Goal: Check status: Check status

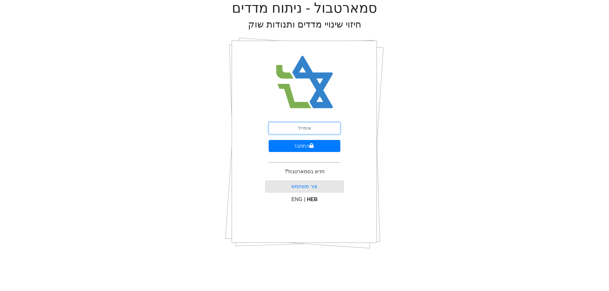
click at [320, 128] on input "email" at bounding box center [305, 128] width 72 height 12
type input "[PERSON_NAME][EMAIL_ADDRESS][DOMAIN_NAME]"
drag, startPoint x: 316, startPoint y: 147, endPoint x: 324, endPoint y: 149, distance: 8.7
click at [322, 148] on button "התחבר" at bounding box center [305, 146] width 72 height 12
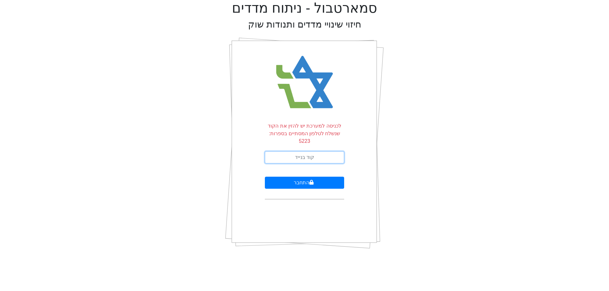
click at [324, 152] on input "text" at bounding box center [304, 158] width 79 height 12
type input "397409"
click at [265, 177] on button "התחבר" at bounding box center [304, 183] width 79 height 12
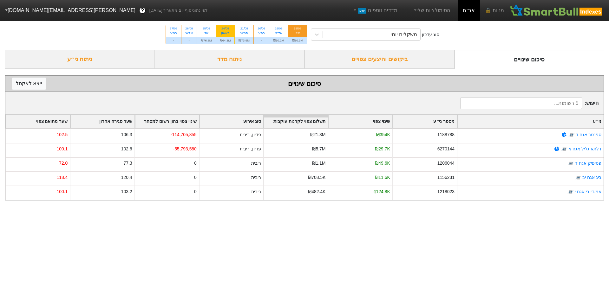
click at [228, 34] on div "ראשון" at bounding box center [225, 33] width 11 height 4
click at [225, 29] on input "24/08 ראשון ₪64.3M" at bounding box center [223, 27] width 4 height 4
radio input "true"
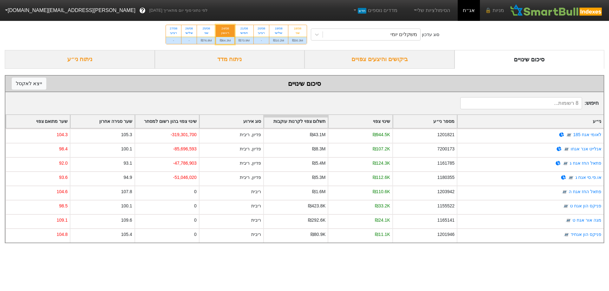
click at [412, 58] on div "ביקושים והיצעים צפויים" at bounding box center [380, 59] width 150 height 19
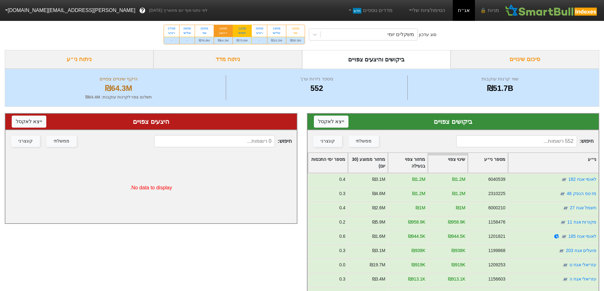
click at [244, 30] on div "21/08" at bounding box center [242, 28] width 11 height 4
click at [242, 29] on input "21/08 חמישי ₪73.9M" at bounding box center [240, 27] width 4 height 4
radio input "true"
click at [230, 33] on div "24/08 ראשון" at bounding box center [223, 30] width 19 height 11
click at [223, 29] on input "24/08 ראשון ₪64.3M" at bounding box center [221, 27] width 4 height 4
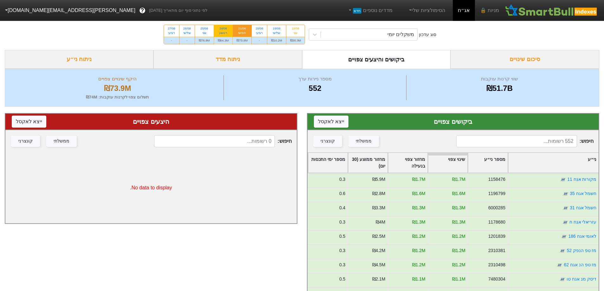
radio input "true"
click at [202, 32] on div "שני" at bounding box center [204, 33] width 11 height 4
click at [202, 29] on input "25/08 שני ₪76.8M" at bounding box center [202, 27] width 4 height 4
radio input "true"
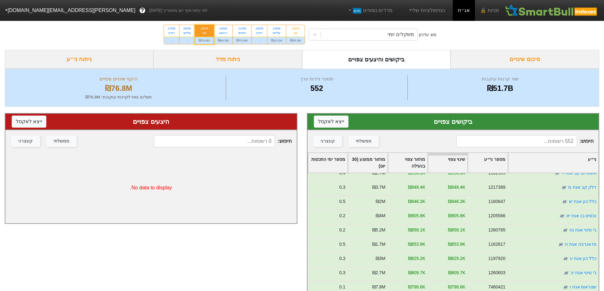
scroll to position [159, 0]
